Goal: Information Seeking & Learning: Learn about a topic

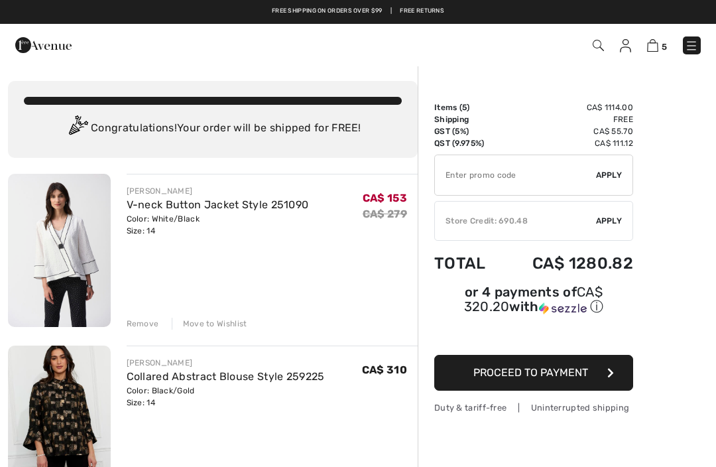
click at [694, 52] on img at bounding box center [691, 45] width 13 height 13
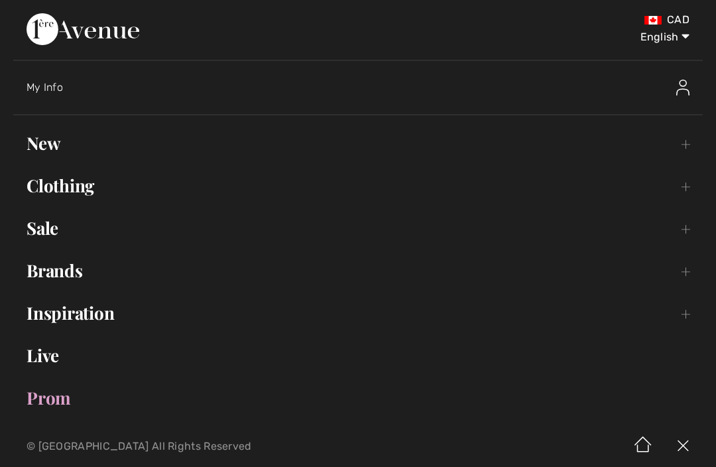
click at [62, 193] on link "Clothing Toggle submenu" at bounding box center [357, 185] width 689 height 29
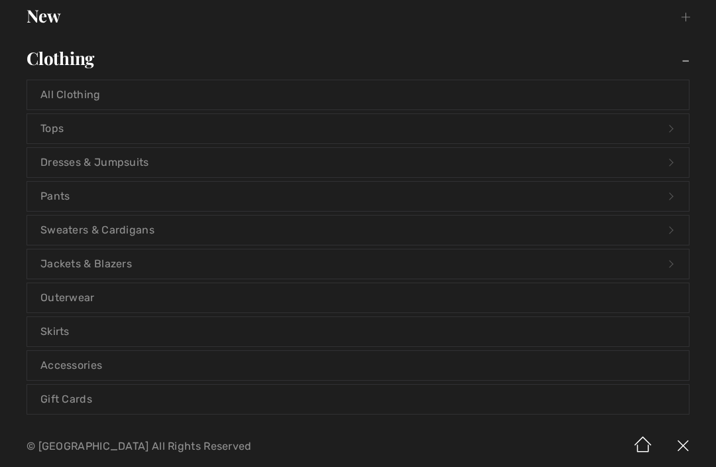
scroll to position [101, 0]
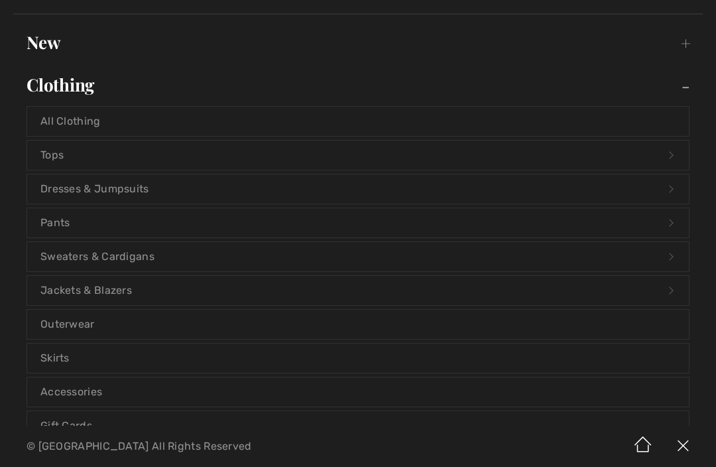
click at [54, 158] on link "Tops Open submenu" at bounding box center [357, 154] width 661 height 29
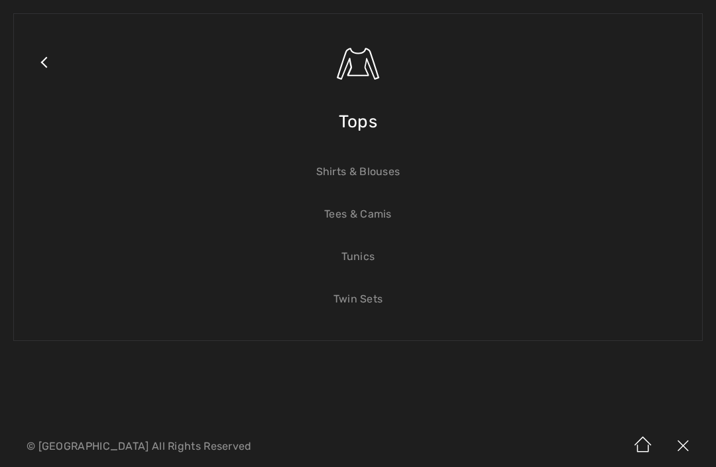
click at [360, 261] on link "Tunics" at bounding box center [357, 256] width 661 height 29
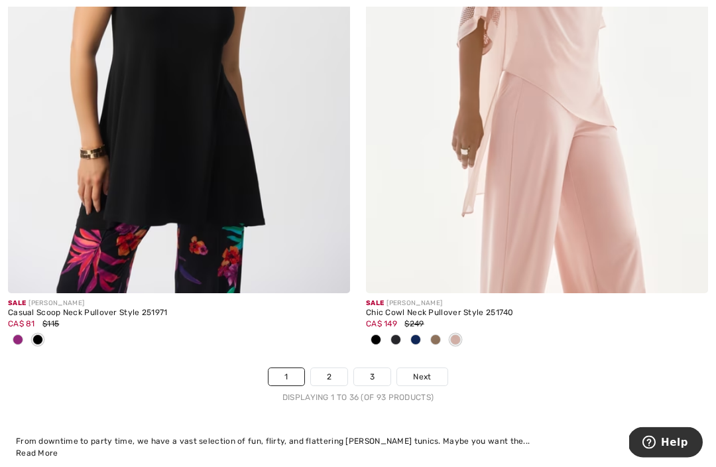
scroll to position [10487, 0]
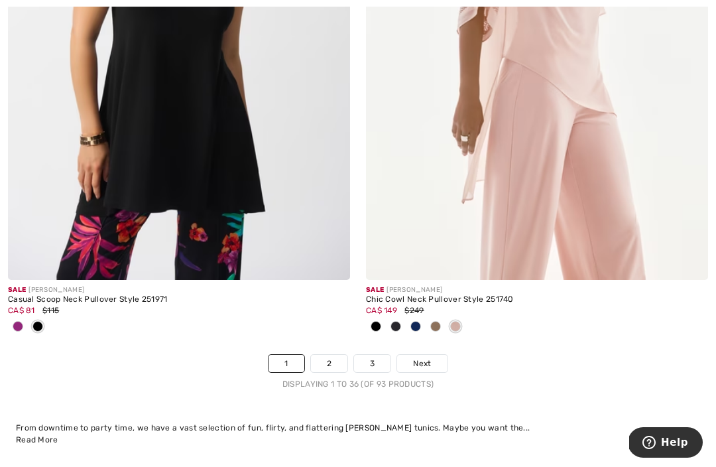
click at [426, 357] on span "Next" at bounding box center [422, 363] width 18 height 12
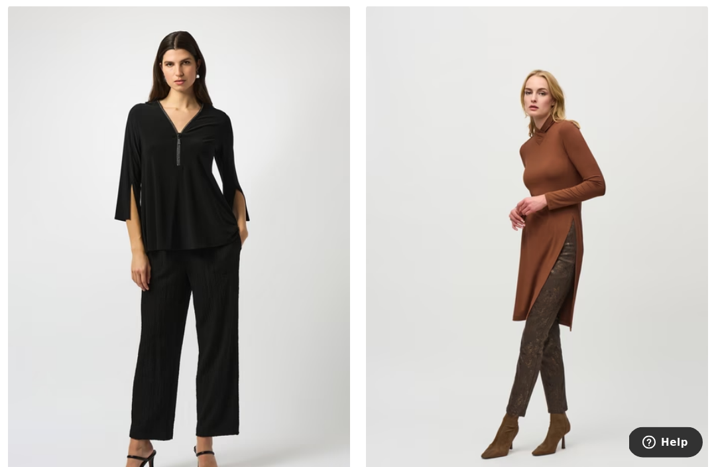
scroll to position [2594, 0]
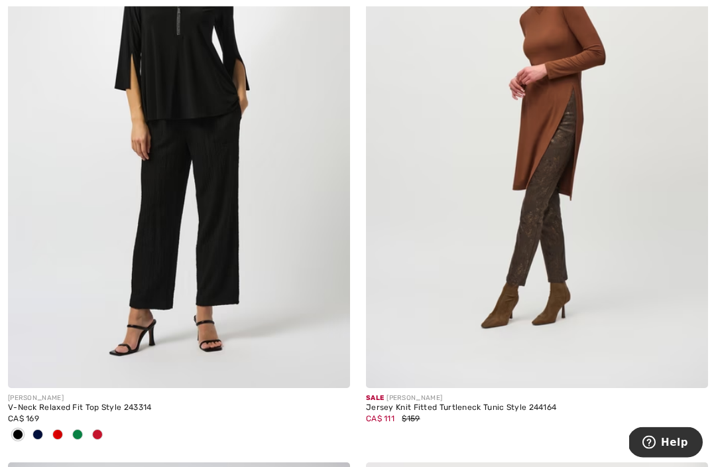
click at [445, 406] on div "Jersey Knit Fitted Turtleneck Tunic Style 244164" at bounding box center [537, 408] width 342 height 9
click at [533, 134] on img at bounding box center [537, 131] width 342 height 513
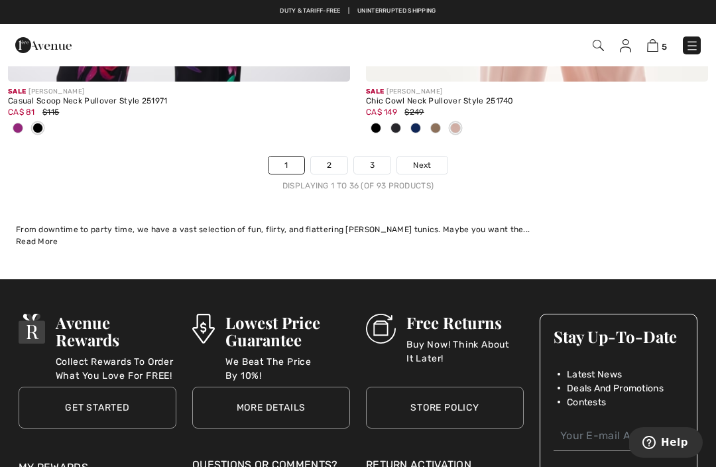
scroll to position [10685, 0]
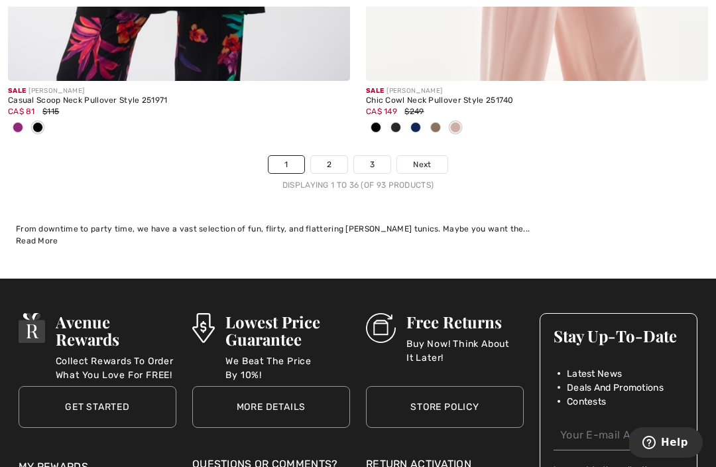
click at [424, 162] on link "Next" at bounding box center [422, 164] width 50 height 17
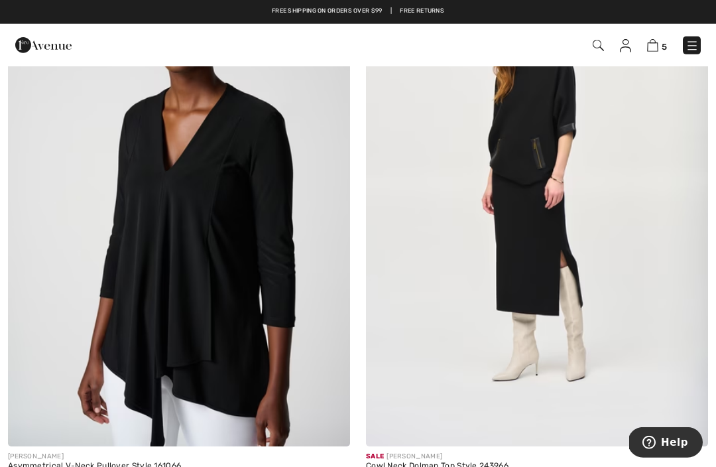
scroll to position [3134, 0]
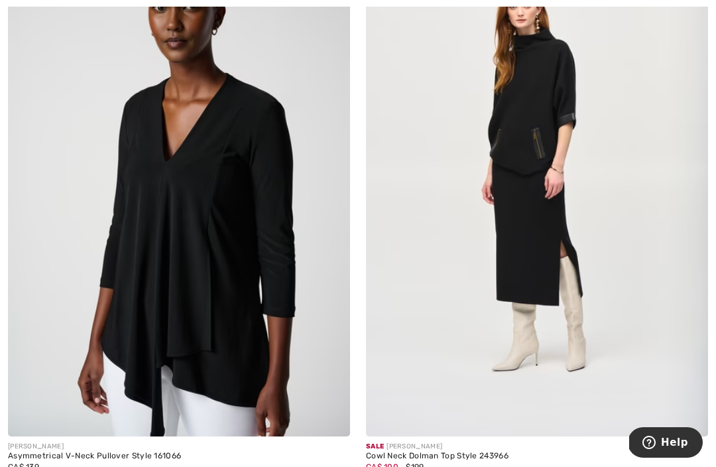
click at [432, 451] on div "Cowl Neck Dolman Top Style 243966" at bounding box center [537, 455] width 342 height 9
click at [410, 433] on img at bounding box center [537, 179] width 342 height 513
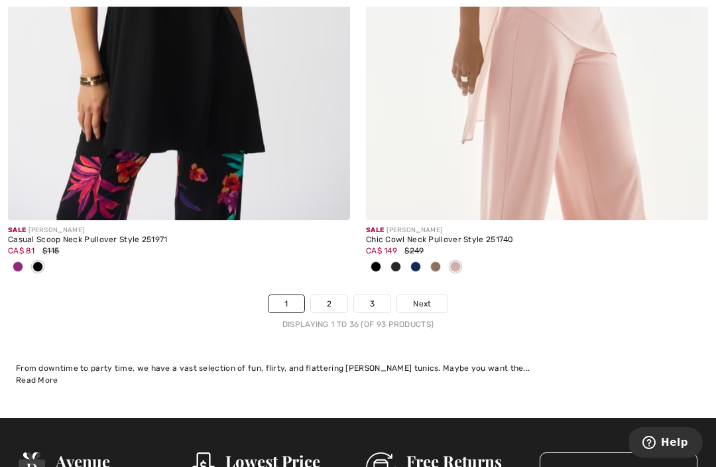
scroll to position [10546, 0]
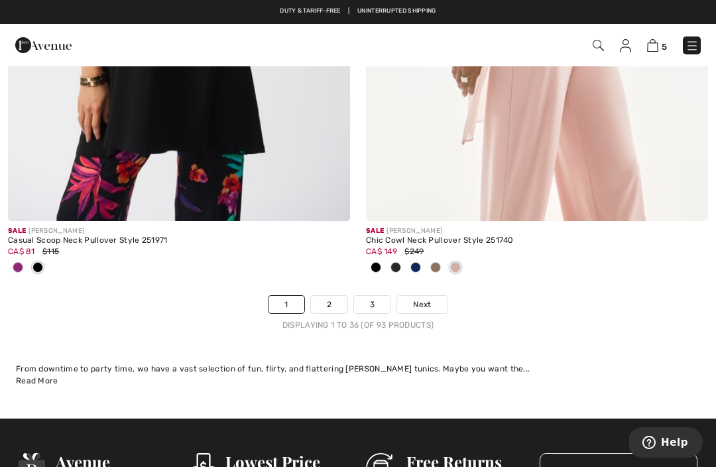
click at [427, 298] on span "Next" at bounding box center [422, 304] width 18 height 12
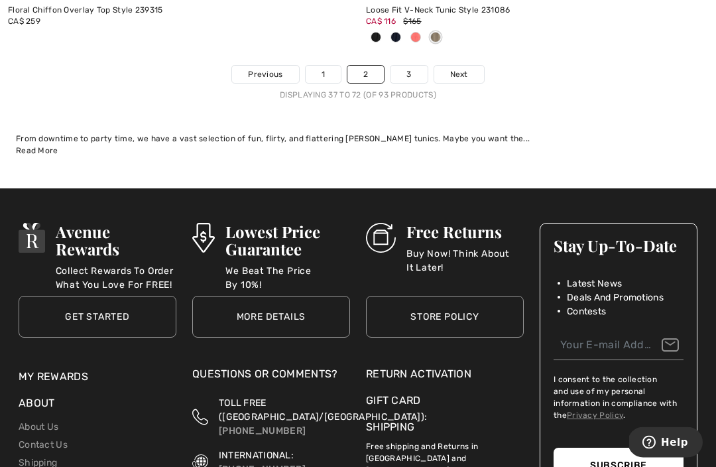
scroll to position [10797, 0]
click at [464, 68] on span "Next" at bounding box center [459, 74] width 18 height 12
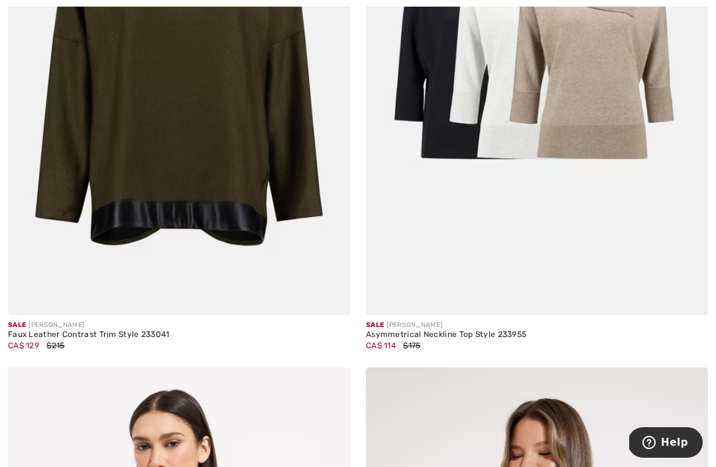
scroll to position [950, 0]
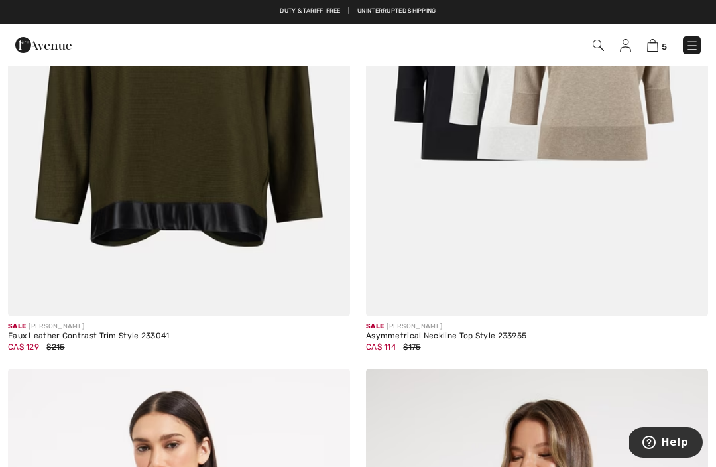
click at [87, 336] on div "Faux Leather Contrast Trim Style 233041" at bounding box center [179, 335] width 342 height 9
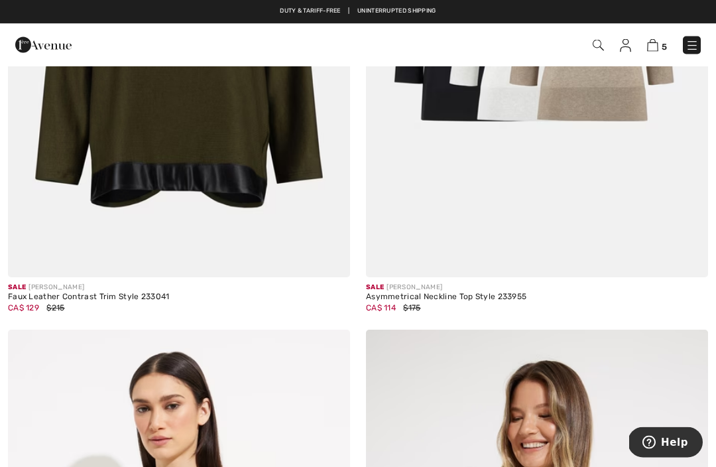
scroll to position [942, 0]
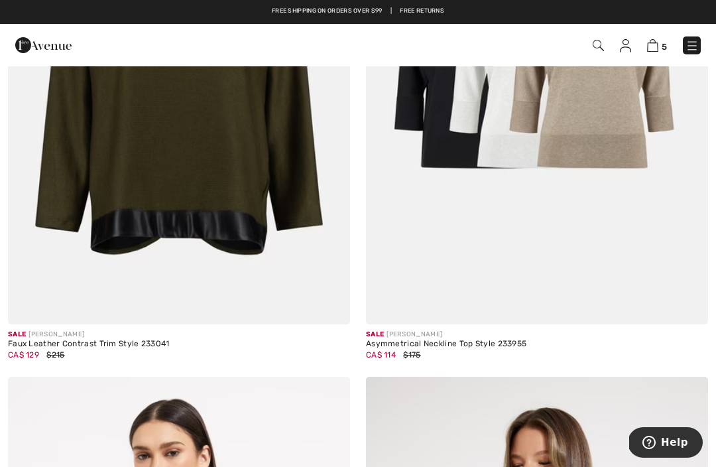
click at [145, 183] on img at bounding box center [179, 67] width 342 height 513
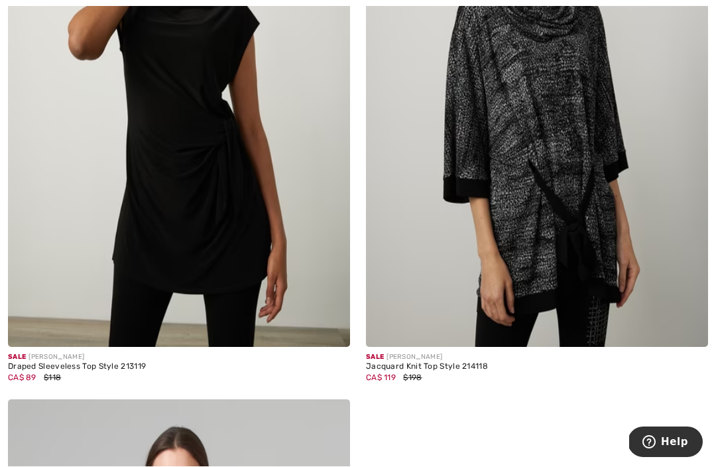
scroll to position [5597, 0]
click at [551, 100] on img at bounding box center [537, 90] width 342 height 513
click at [511, 124] on img at bounding box center [537, 90] width 342 height 513
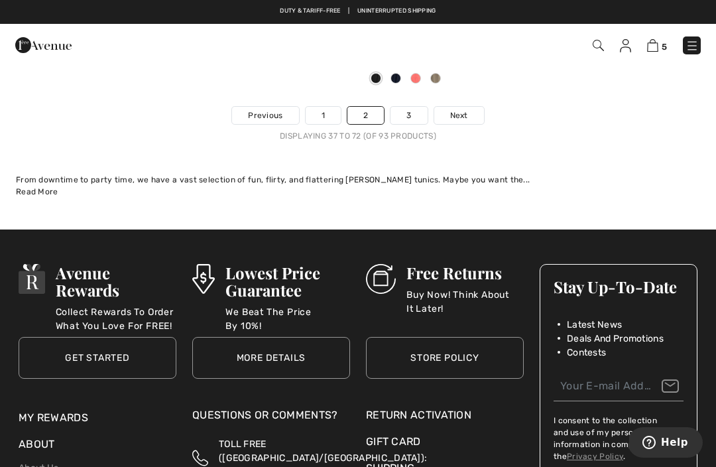
scroll to position [10681, 0]
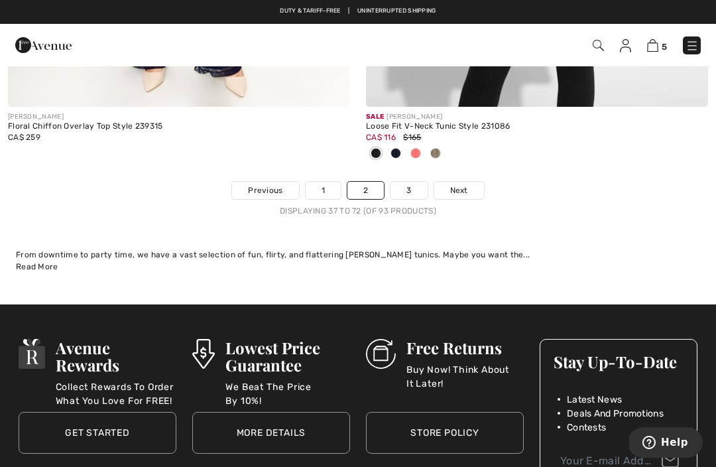
click at [464, 184] on span "Next" at bounding box center [459, 190] width 18 height 12
click at [463, 184] on span "Next" at bounding box center [459, 190] width 18 height 12
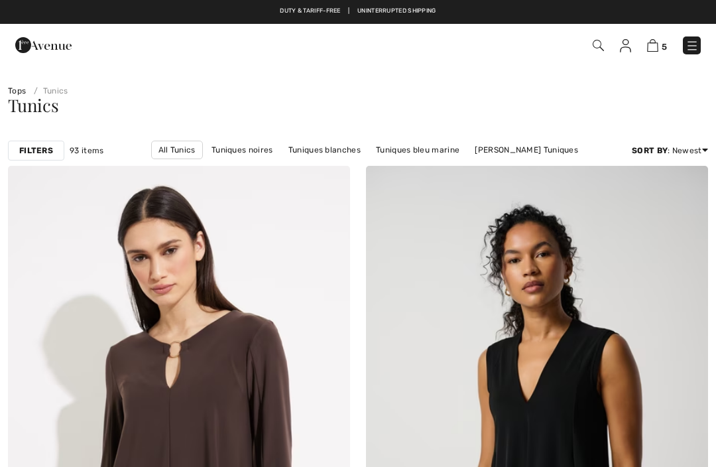
checkbox input "true"
click at [688, 42] on img at bounding box center [691, 45] width 13 height 13
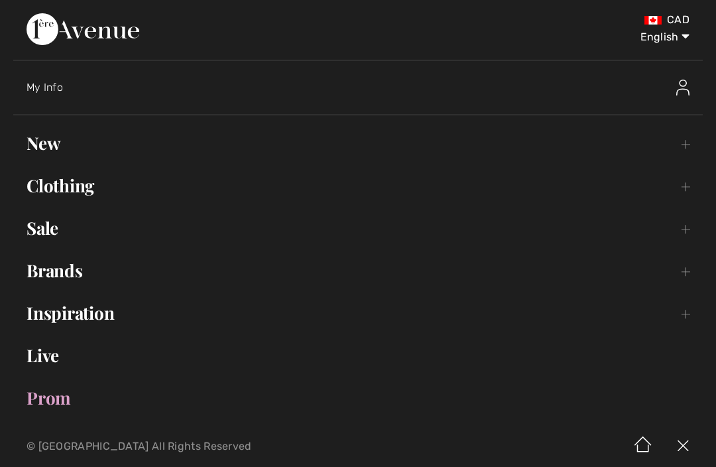
click at [64, 194] on link "Clothing Toggle submenu" at bounding box center [357, 185] width 689 height 29
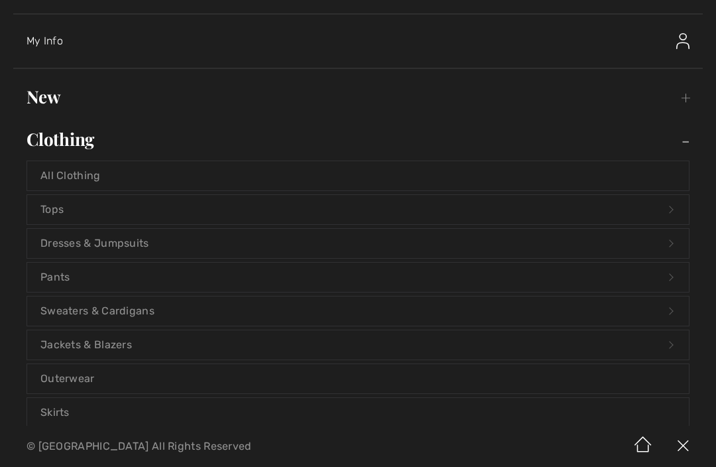
scroll to position [47, 0]
click at [62, 170] on link "All Clothing" at bounding box center [357, 174] width 661 height 29
click at [66, 173] on link "All Clothing" at bounding box center [357, 174] width 661 height 29
click at [72, 172] on link "All Clothing" at bounding box center [357, 174] width 661 height 29
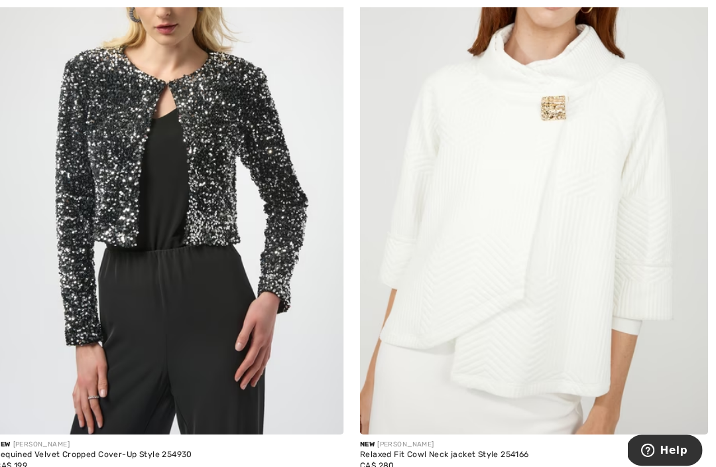
scroll to position [4410, 0]
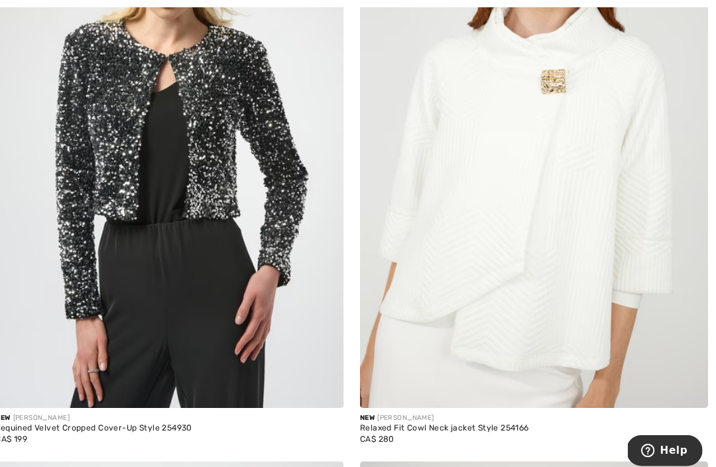
click at [492, 195] on img at bounding box center [537, 143] width 342 height 513
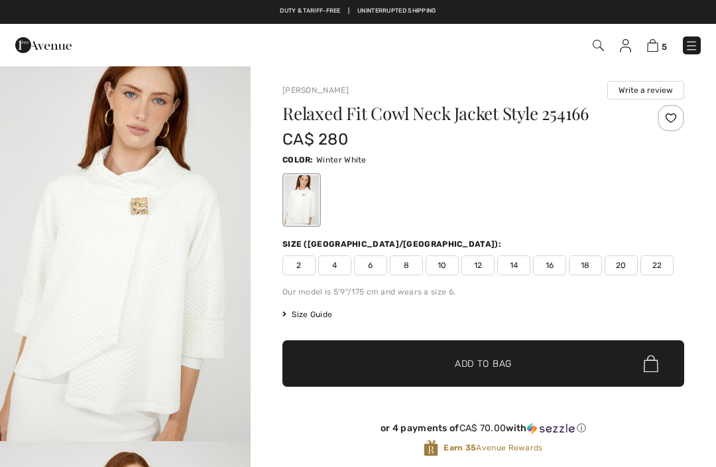
checkbox input "true"
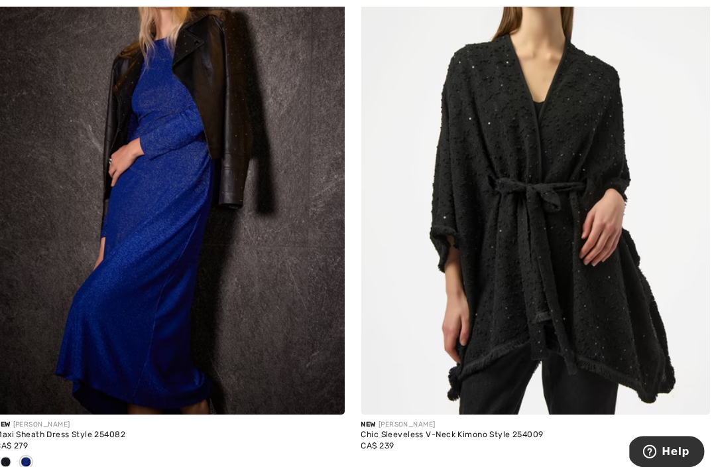
scroll to position [9727, 0]
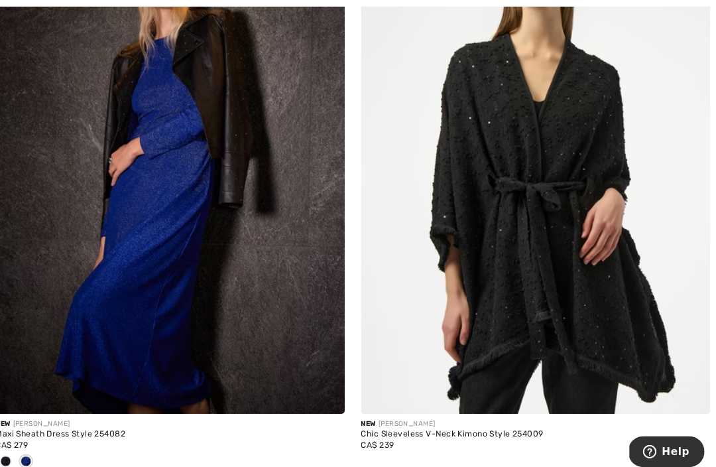
click at [520, 168] on img at bounding box center [537, 148] width 342 height 513
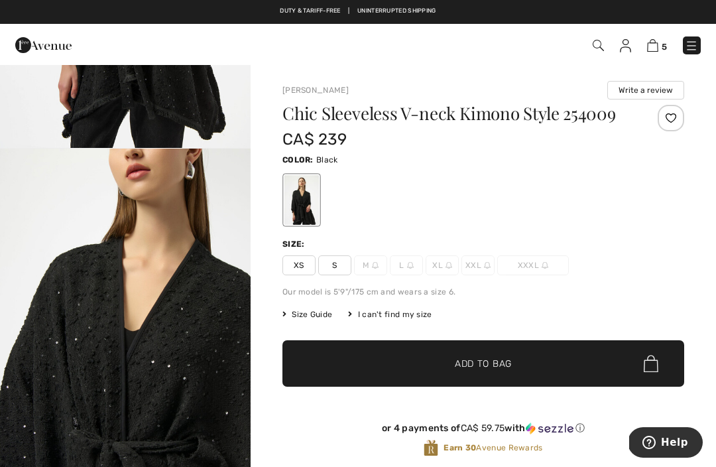
scroll to position [291, 0]
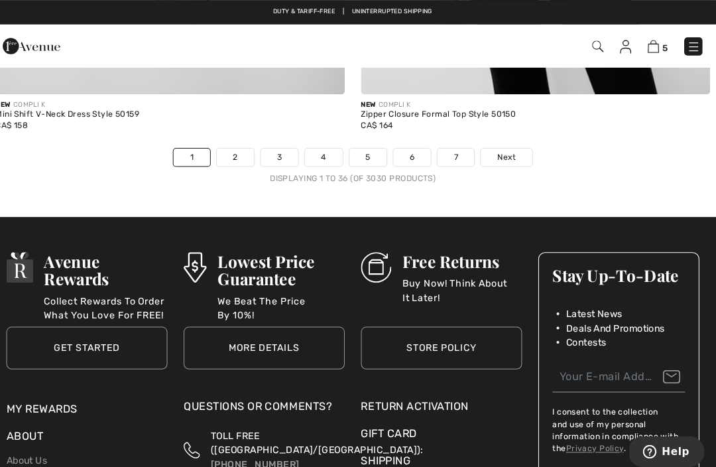
scroll to position [10626, 0]
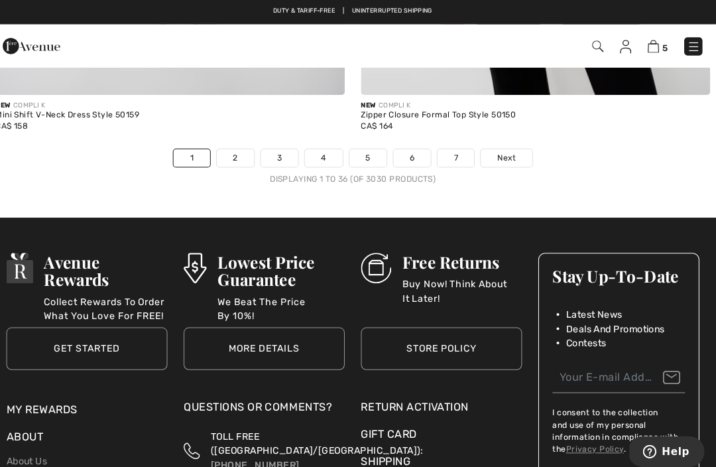
click at [491, 146] on link "Next" at bounding box center [508, 154] width 50 height 17
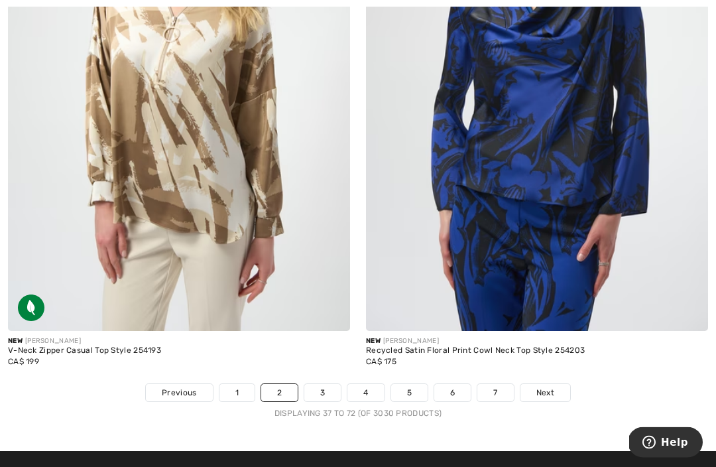
scroll to position [10337, 0]
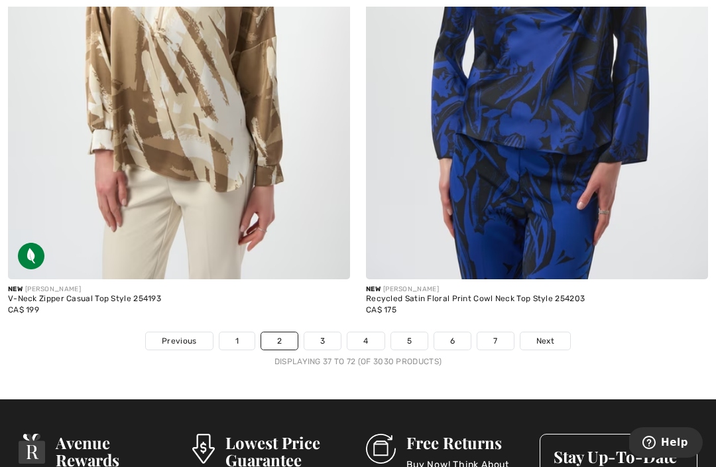
click at [543, 335] on span "Next" at bounding box center [545, 341] width 18 height 12
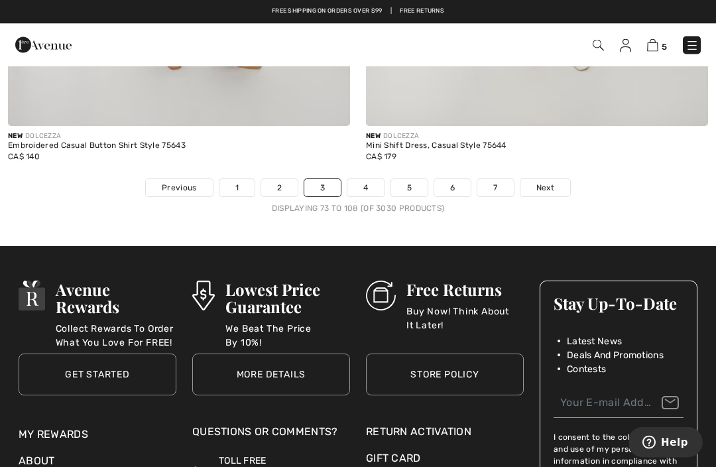
scroll to position [10424, 0]
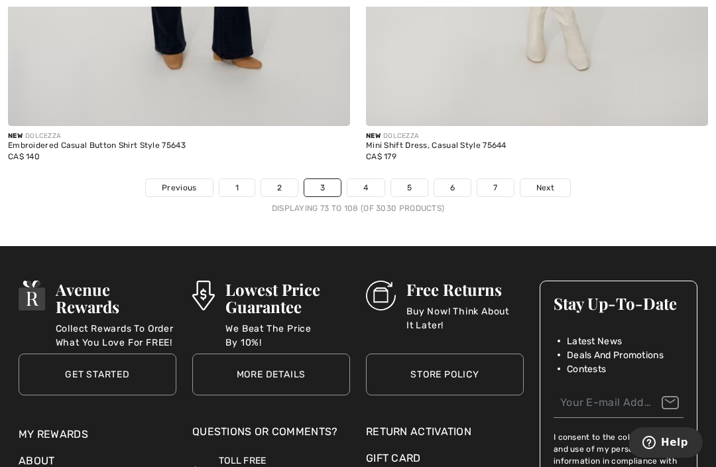
click at [543, 182] on span "Next" at bounding box center [545, 188] width 18 height 12
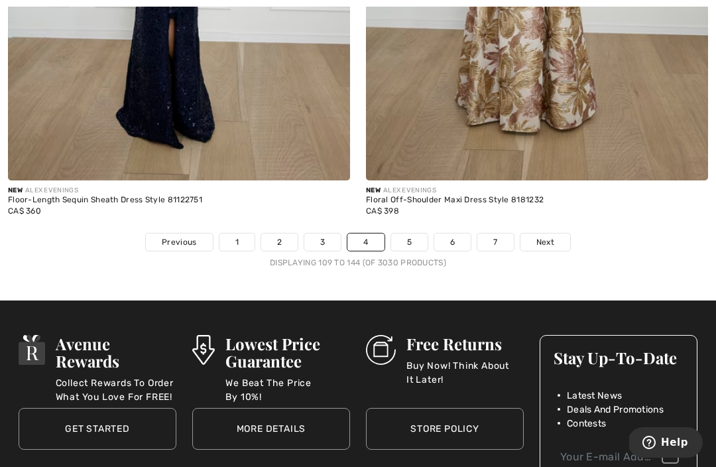
scroll to position [10463, 0]
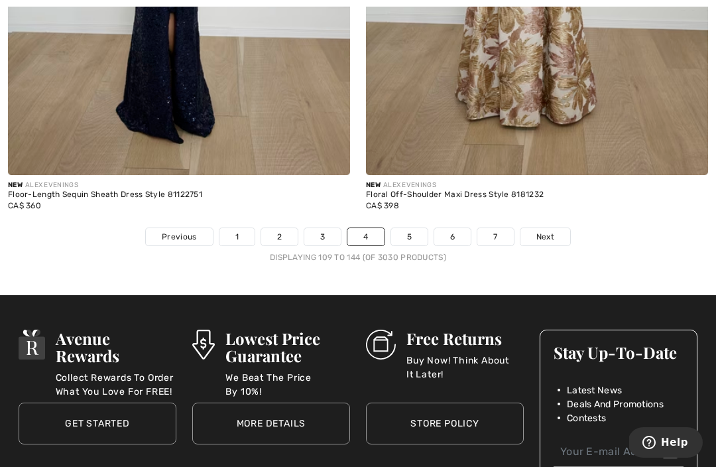
click at [544, 231] on span "Next" at bounding box center [545, 237] width 18 height 12
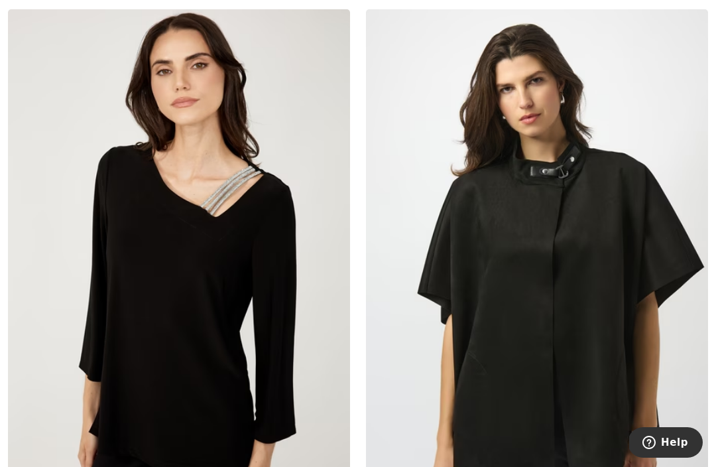
scroll to position [859, 0]
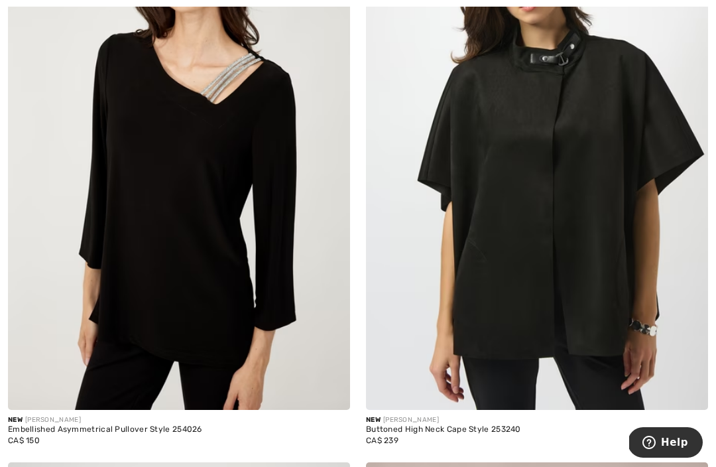
click at [184, 186] on img at bounding box center [179, 153] width 342 height 513
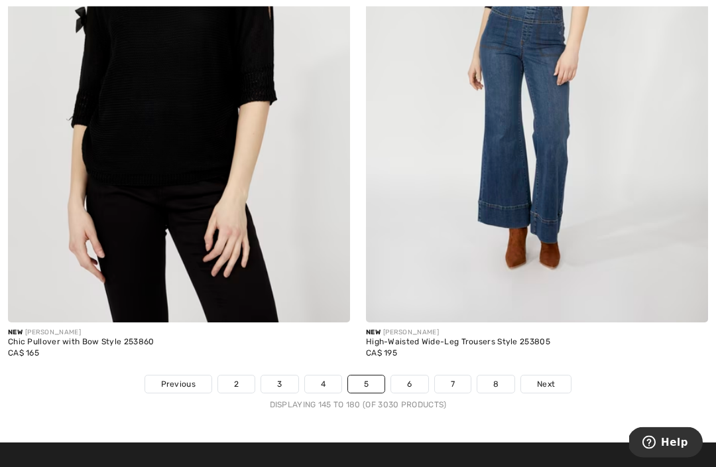
scroll to position [10425, 0]
click at [551, 378] on span "Next" at bounding box center [546, 384] width 18 height 12
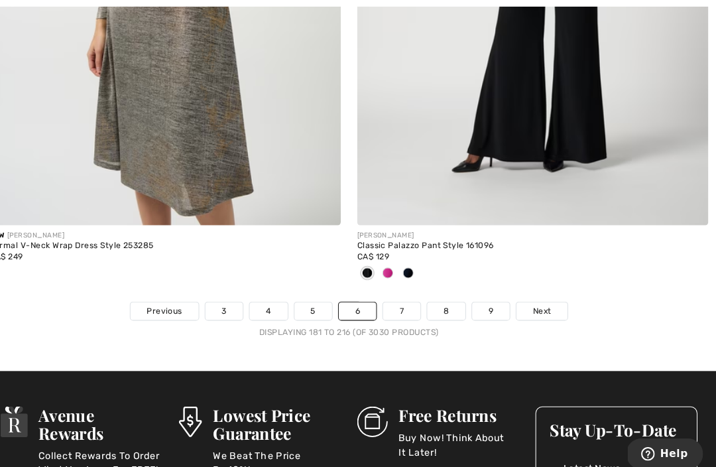
scroll to position [10528, 0]
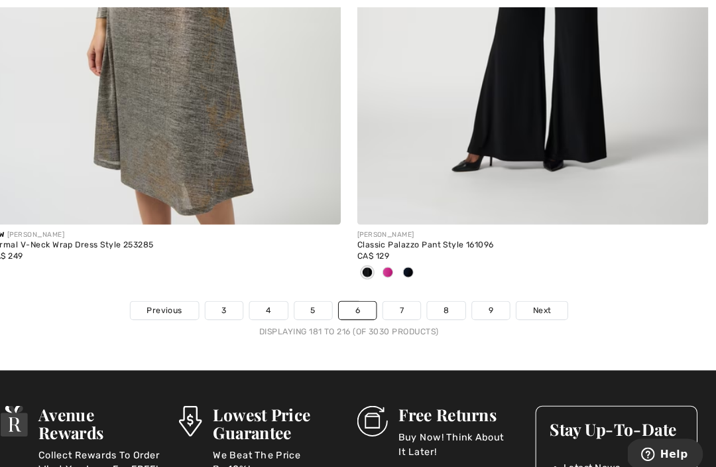
click at [537, 296] on span "Next" at bounding box center [546, 302] width 18 height 12
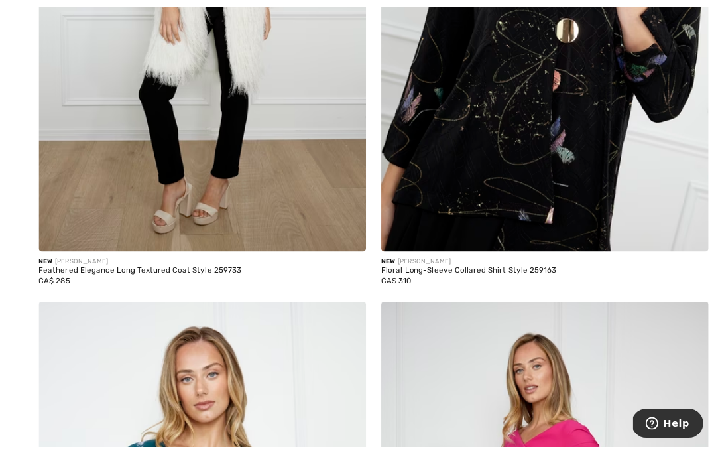
scroll to position [448, 0]
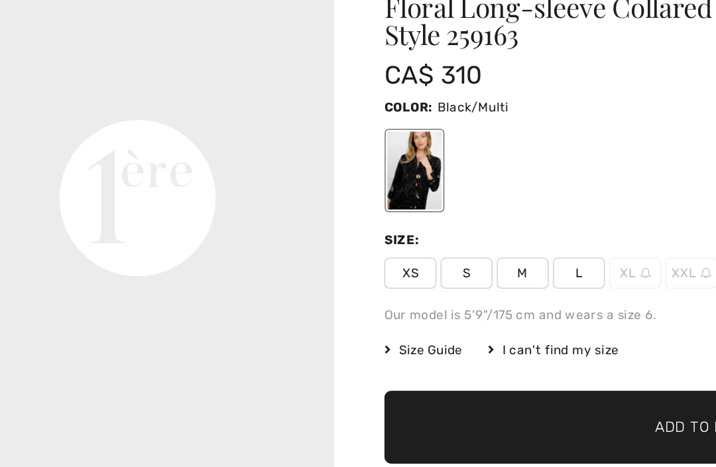
scroll to position [792, 0]
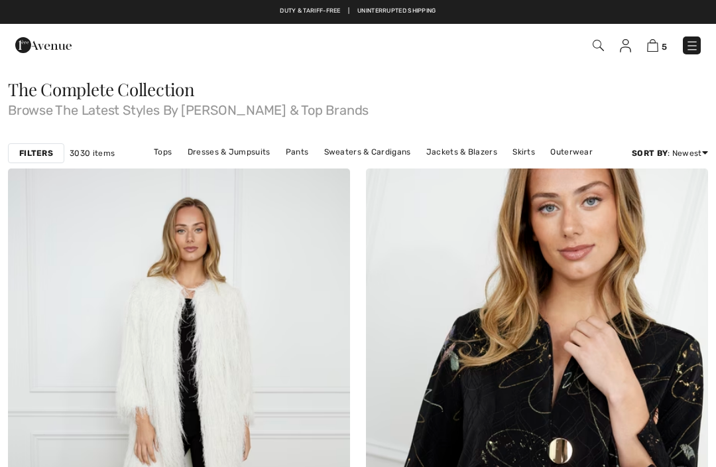
checkbox input "true"
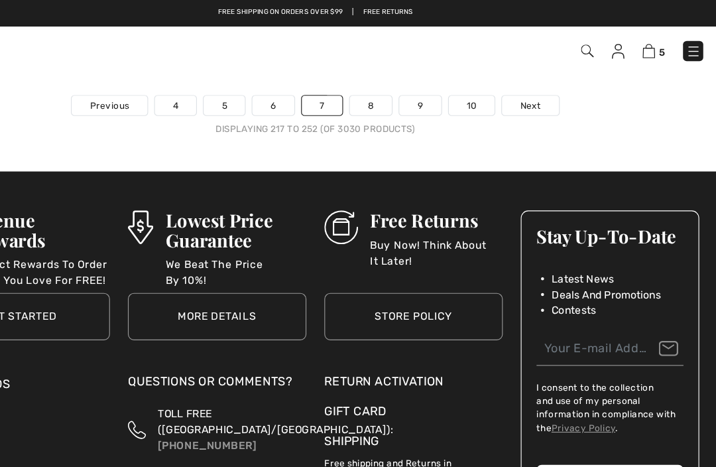
scroll to position [10622, 0]
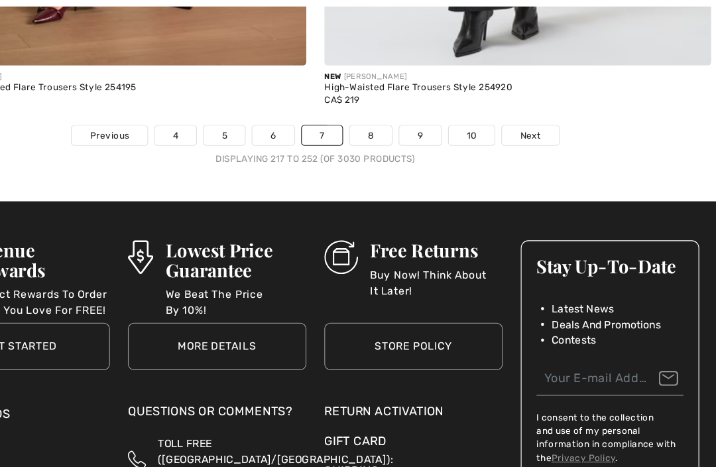
click at [539, 115] on span "Next" at bounding box center [548, 121] width 18 height 12
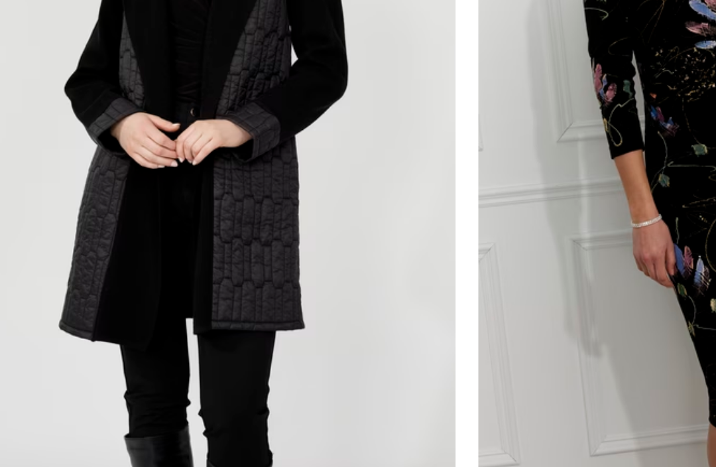
scroll to position [5519, 0]
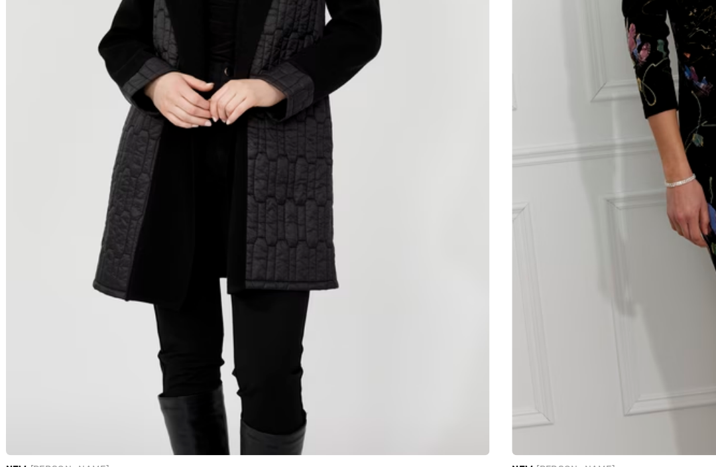
click at [168, 160] on img at bounding box center [179, 171] width 342 height 513
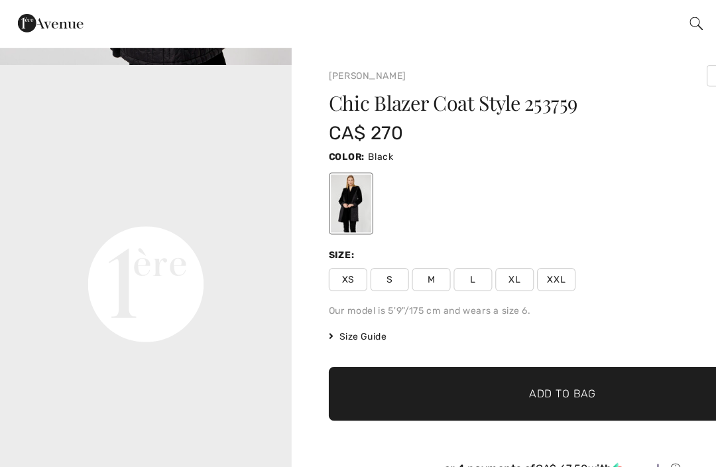
scroll to position [763, 0]
